Goal: Find specific page/section: Find specific page/section

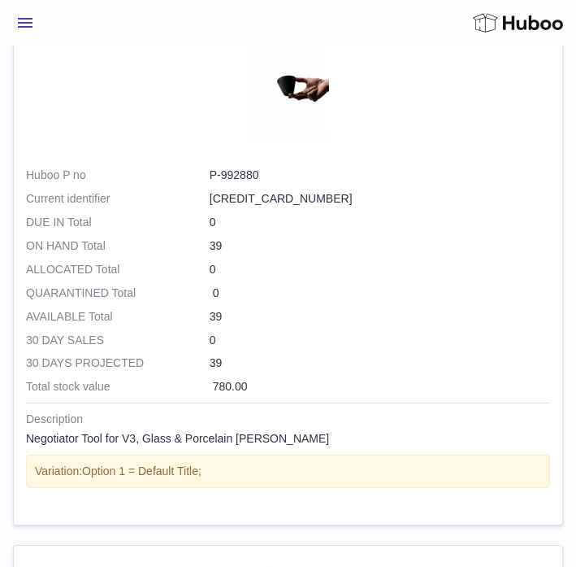
scroll to position [1109, 0]
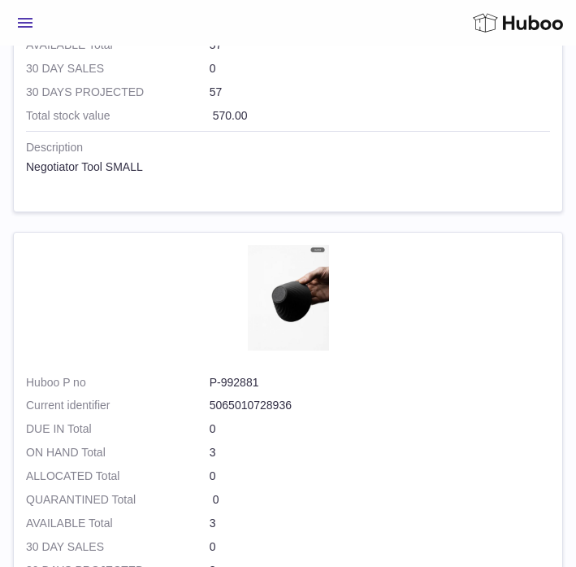
click at [21, 27] on span "Menu" at bounding box center [25, 23] width 15 height 10
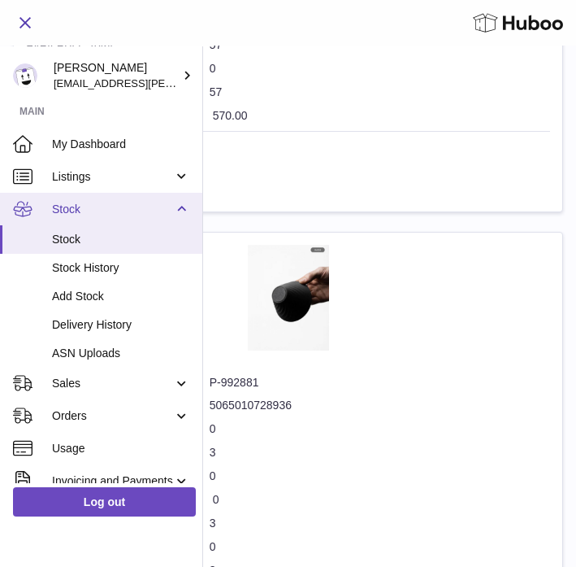
click at [78, 211] on span "Stock" at bounding box center [112, 209] width 121 height 15
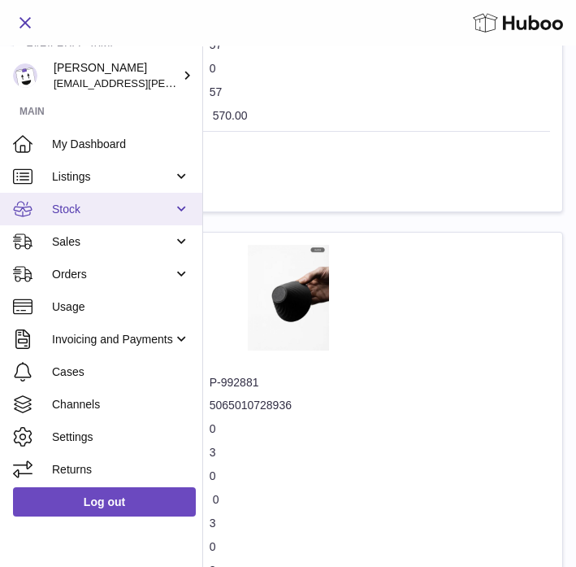
click at [78, 211] on span "Stock" at bounding box center [112, 209] width 121 height 15
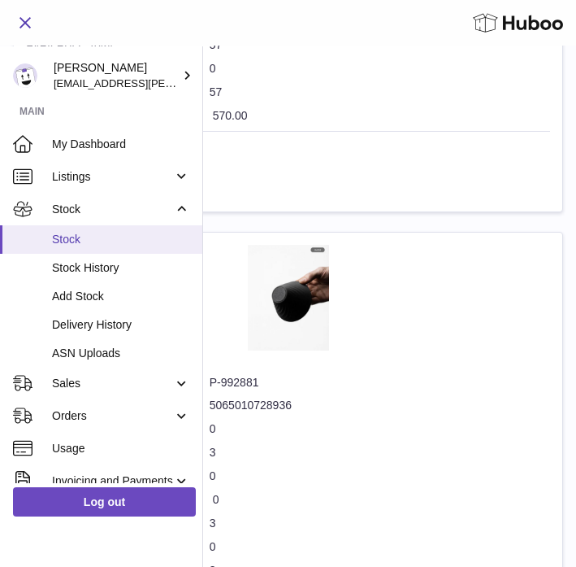
click at [73, 237] on span "Stock" at bounding box center [121, 239] width 138 height 15
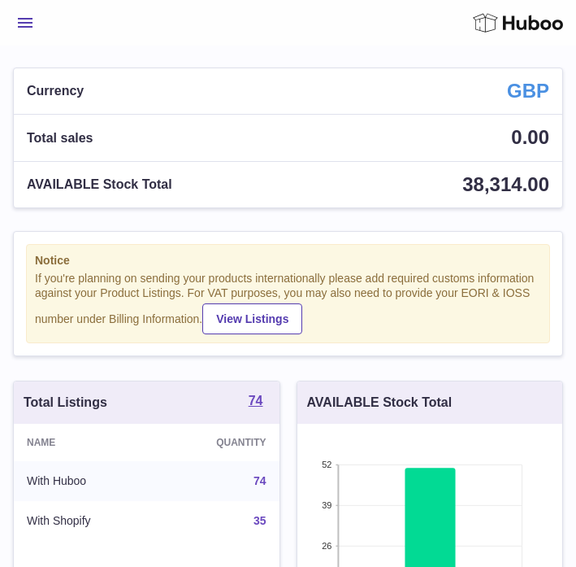
scroll to position [254, 265]
click at [18, 28] on button "Menu" at bounding box center [25, 23] width 24 height 33
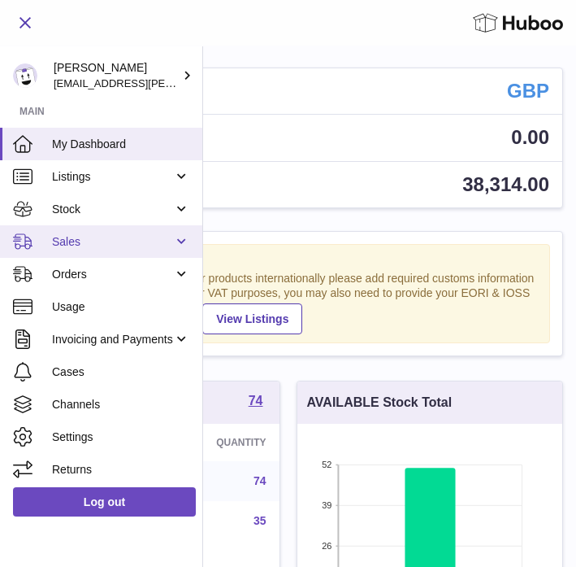
click at [80, 245] on span "Sales" at bounding box center [112, 241] width 121 height 15
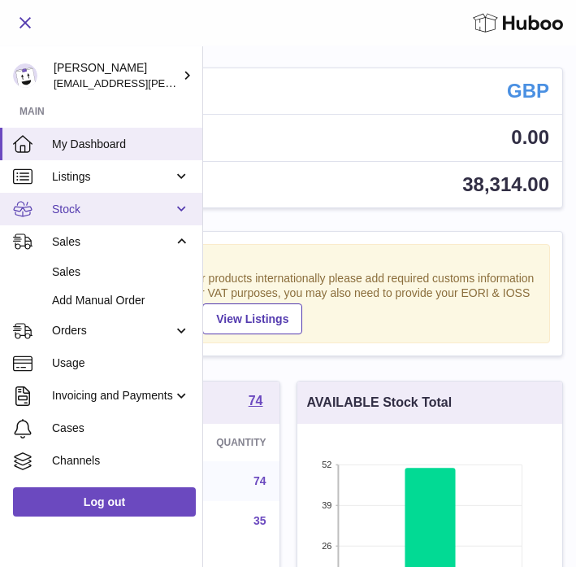
click at [79, 220] on link "Stock" at bounding box center [101, 209] width 202 height 33
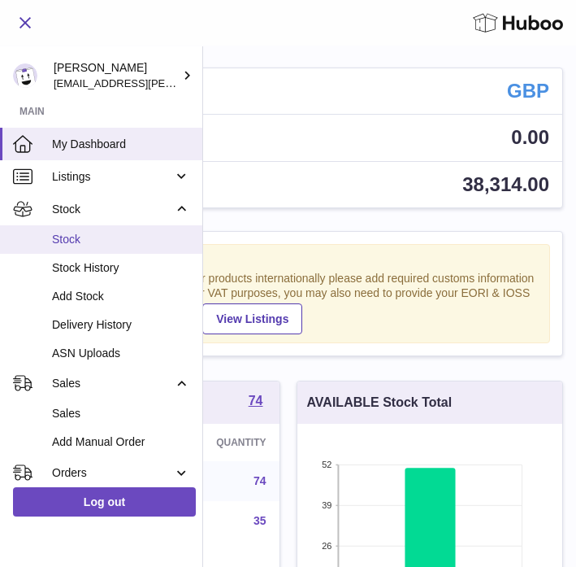
click at [75, 237] on span "Stock" at bounding box center [121, 239] width 138 height 15
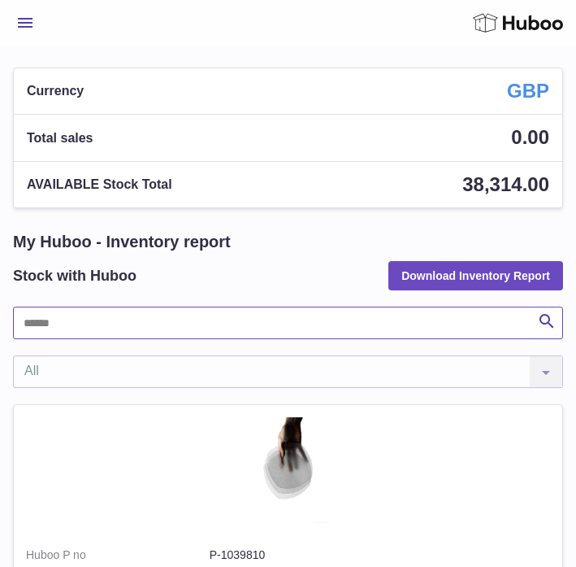
click at [93, 331] on input "text" at bounding box center [288, 322] width 550 height 33
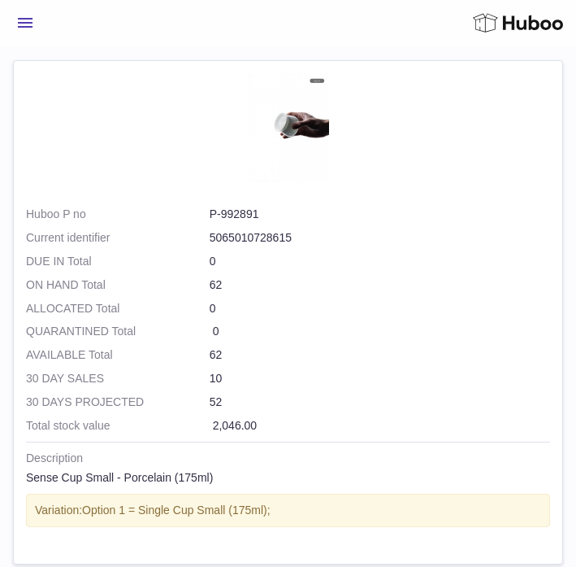
scroll to position [2350, 0]
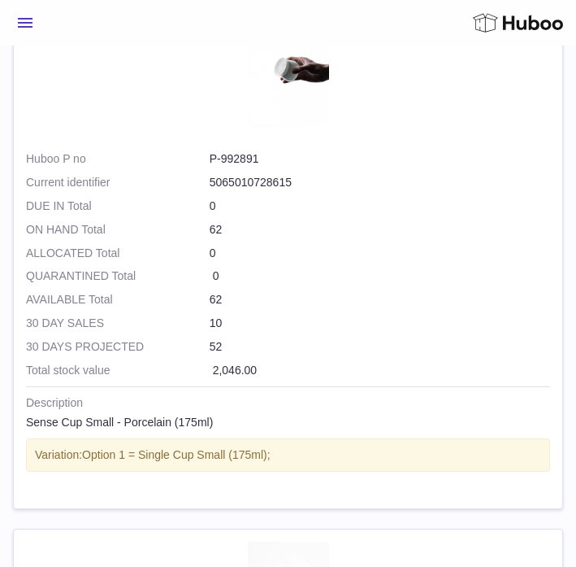
type input "*********"
drag, startPoint x: 209, startPoint y: 159, endPoint x: 263, endPoint y: 159, distance: 54.5
click at [263, 159] on dl "Huboo P no P-992891 Current identifier 5065010728615" at bounding box center [288, 174] width 524 height 47
copy dl "P-992891"
